Goal: Task Accomplishment & Management: Use online tool/utility

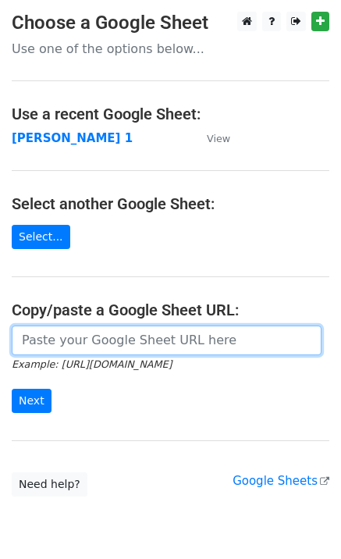
click at [90, 344] on input "url" at bounding box center [167, 341] width 310 height 30
type input "[URL][DOMAIN_NAME]"
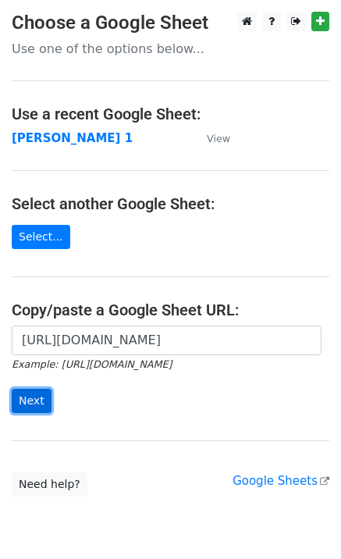
click at [29, 403] on input "Next" at bounding box center [32, 401] width 40 height 24
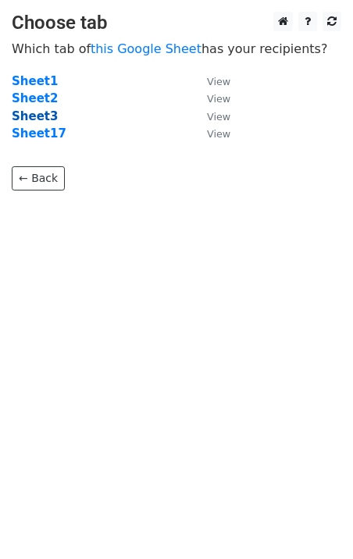
click at [38, 116] on strong "Sheet3" at bounding box center [35, 116] width 46 height 14
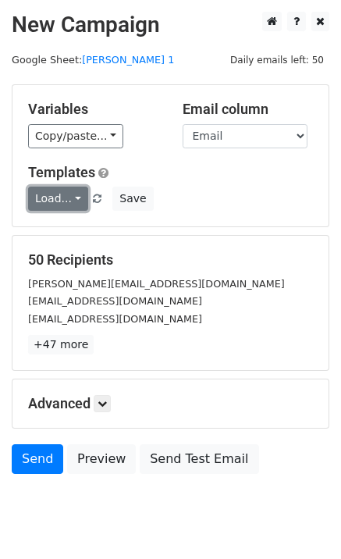
click at [71, 192] on link "Load..." at bounding box center [58, 199] width 60 height 24
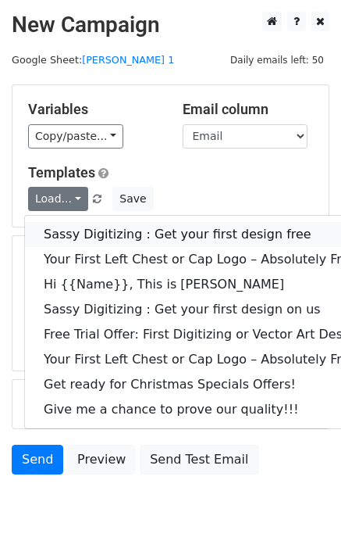
click at [105, 237] on link "Sassy Digitizing : Get your first design free" at bounding box center [225, 234] width 400 height 25
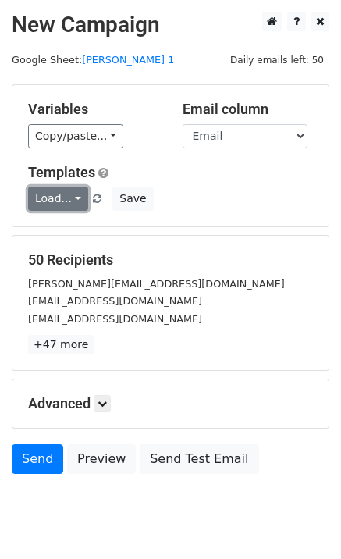
click at [53, 204] on link "Load..." at bounding box center [58, 199] width 60 height 24
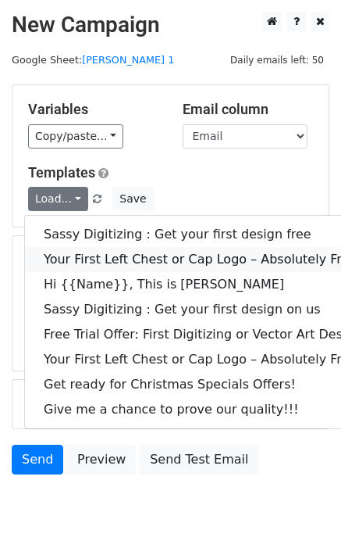
click at [124, 253] on link "Your First Left Chest or Cap Logo – Absolutely Free" at bounding box center [225, 259] width 400 height 25
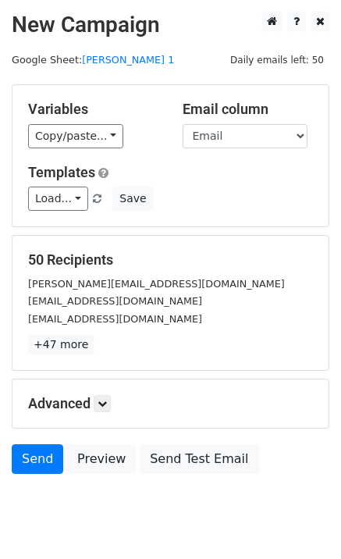
drag, startPoint x: 31, startPoint y: 214, endPoint x: 37, endPoint y: 202, distance: 13.6
click at [32, 213] on div "Variables Copy/paste... {{Email }} {{Name}} Email column Email Name Templates L…" at bounding box center [170, 155] width 316 height 141
drag, startPoint x: 37, startPoint y: 201, endPoint x: 44, endPoint y: 206, distance: 8.9
click at [37, 201] on link "Load..." at bounding box center [58, 199] width 60 height 24
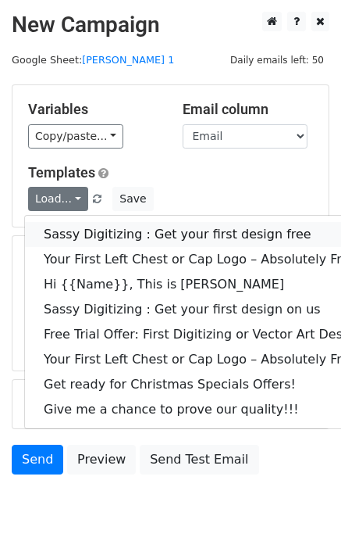
click at [56, 230] on link "Sassy Digitizing : Get your first design free" at bounding box center [225, 234] width 400 height 25
